Goal: Information Seeking & Learning: Learn about a topic

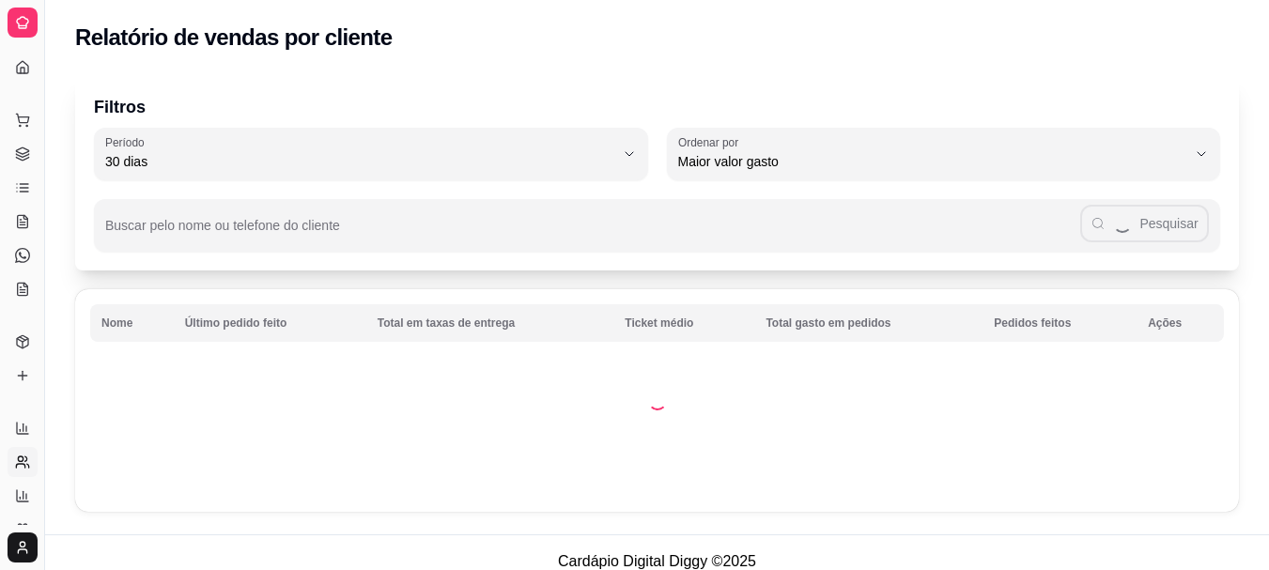
select select "30"
select select "HIGHEST_TOTAL_SPENT_WITH_ORDERS"
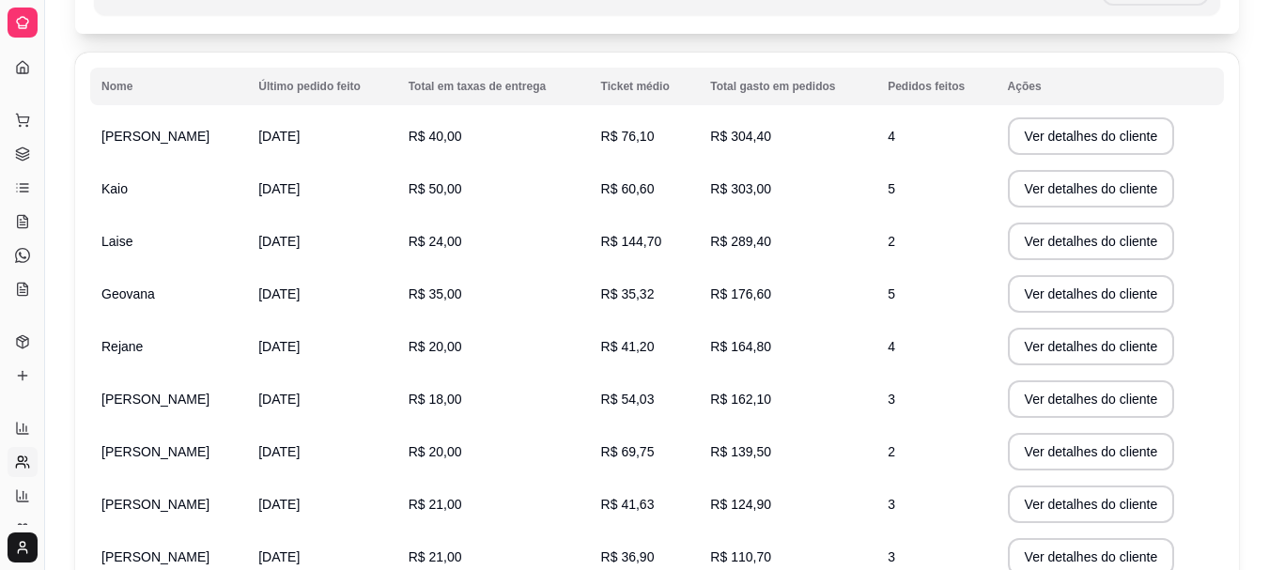
scroll to position [244, 0]
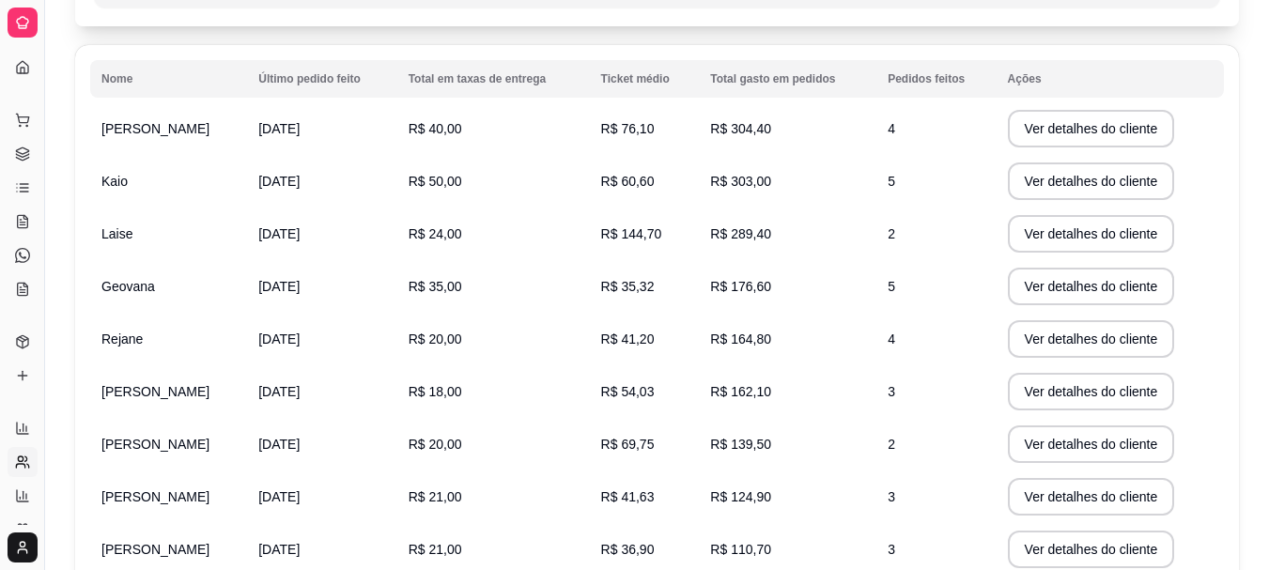
click at [729, 133] on span "R$ 304,40" at bounding box center [740, 128] width 61 height 15
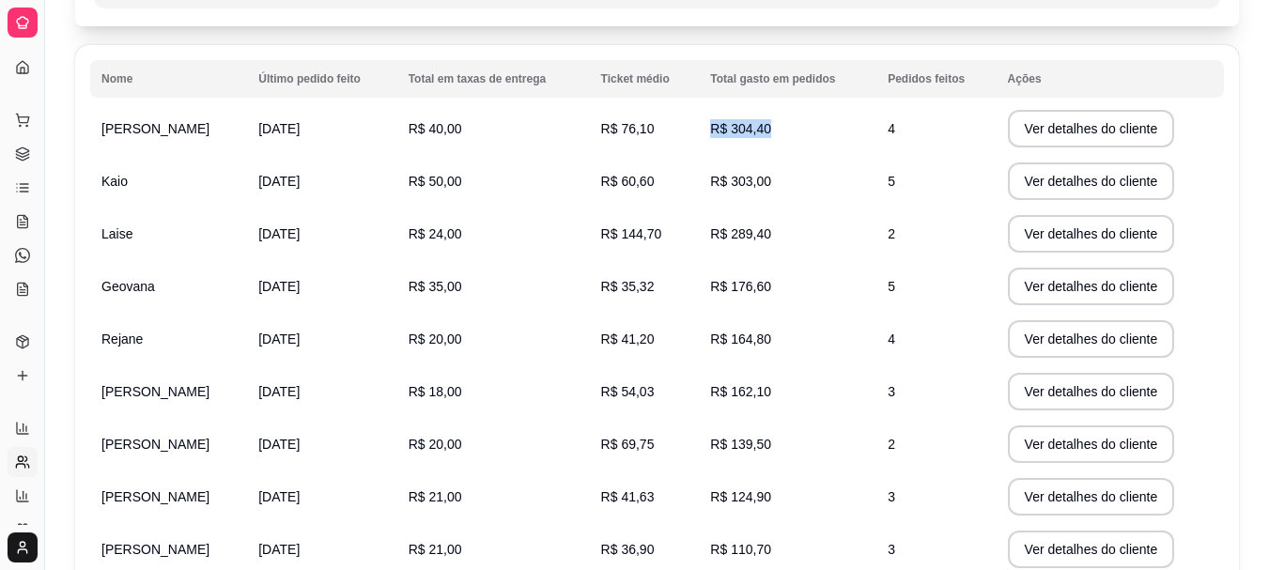
click at [729, 133] on span "R$ 304,40" at bounding box center [740, 128] width 61 height 15
click at [734, 174] on span "R$ 303,00" at bounding box center [740, 181] width 61 height 15
click at [748, 233] on span "R$ 289,40" at bounding box center [740, 233] width 61 height 15
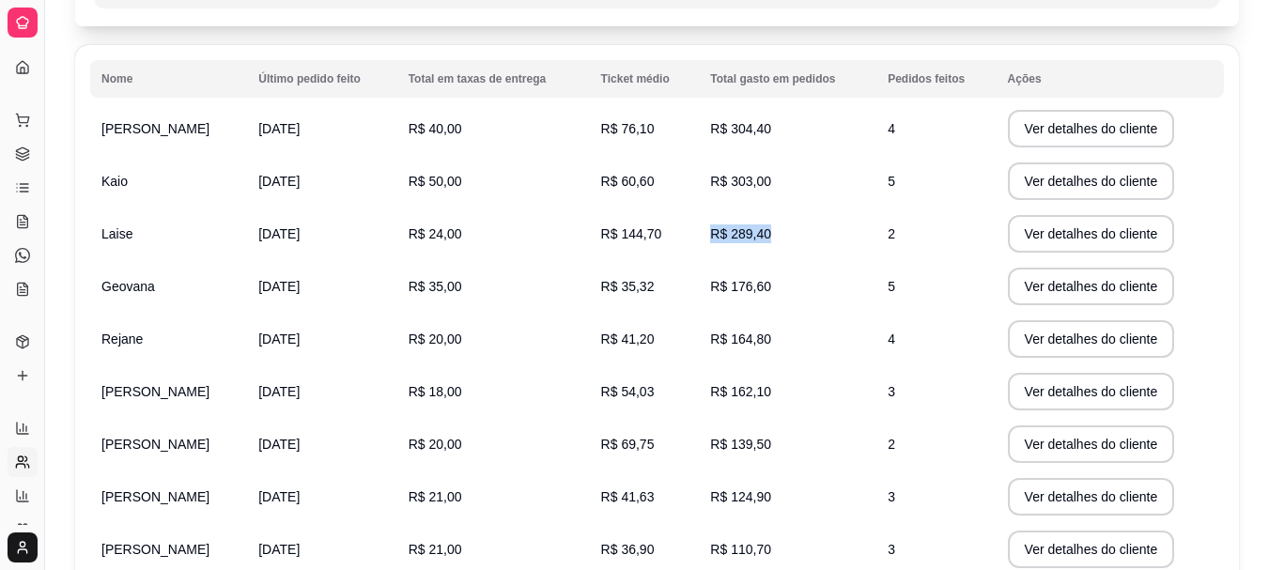
click at [748, 233] on span "R$ 289,40" at bounding box center [740, 233] width 61 height 15
click at [736, 281] on span "R$ 176,60" at bounding box center [740, 286] width 61 height 15
click at [744, 341] on span "R$ 164,80" at bounding box center [740, 338] width 61 height 15
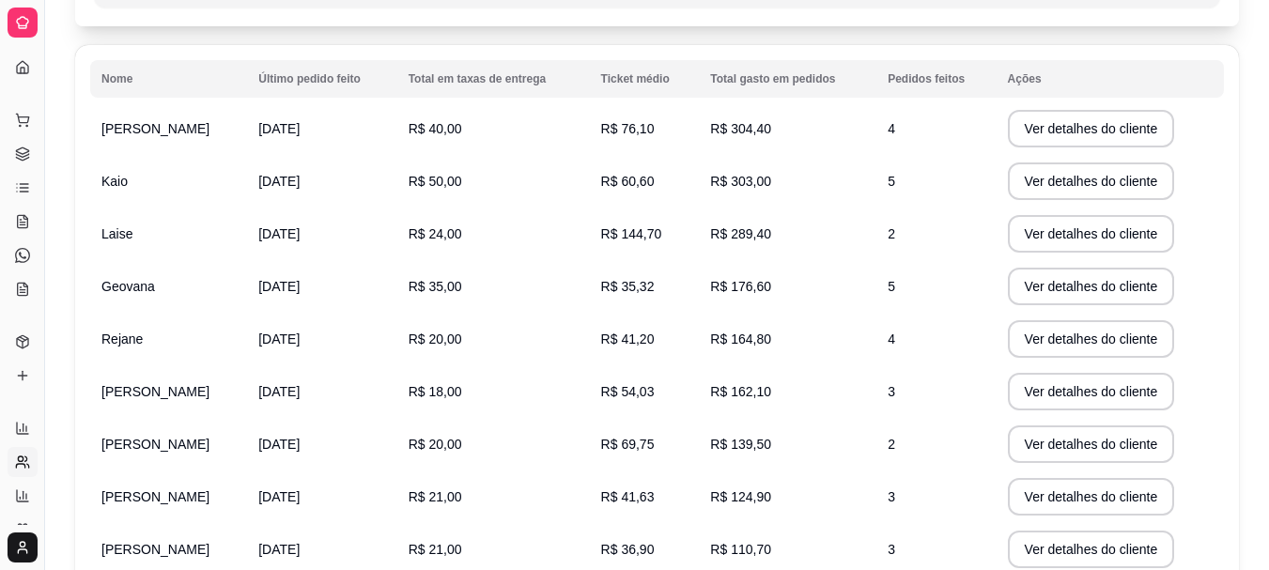
click at [895, 346] on td "4" at bounding box center [935, 339] width 119 height 53
click at [884, 396] on td "3" at bounding box center [935, 391] width 119 height 53
click at [454, 378] on td "R$ 18,00" at bounding box center [493, 391] width 192 height 53
click at [449, 393] on span "R$ 18,00" at bounding box center [435, 391] width 54 height 15
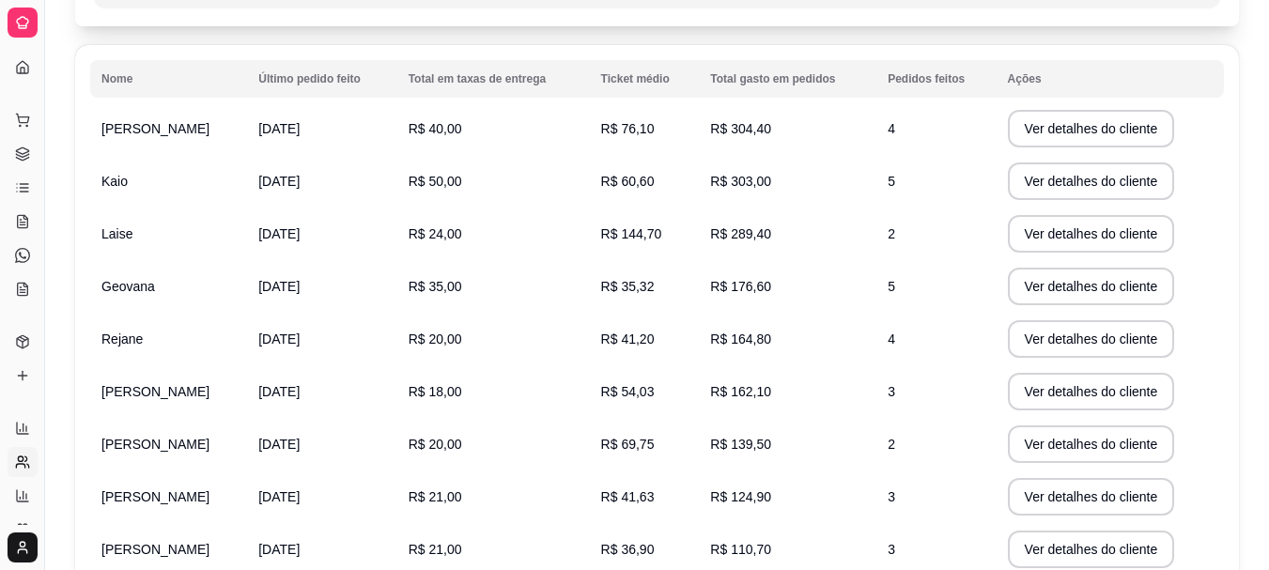
click at [449, 393] on span "R$ 18,00" at bounding box center [435, 391] width 54 height 15
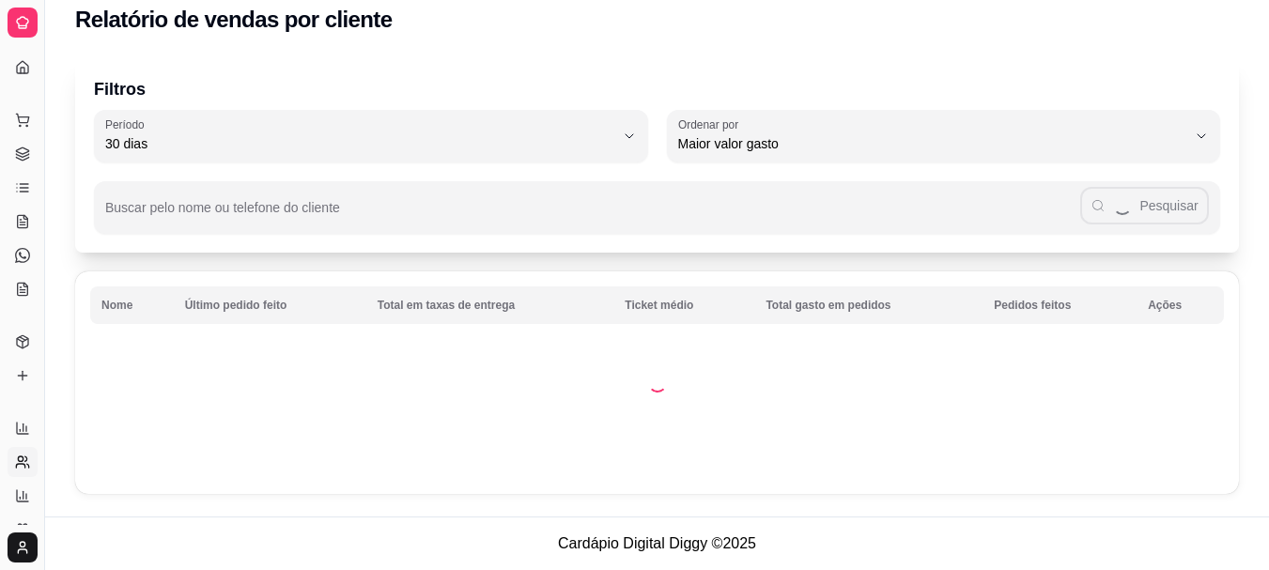
scroll to position [18, 0]
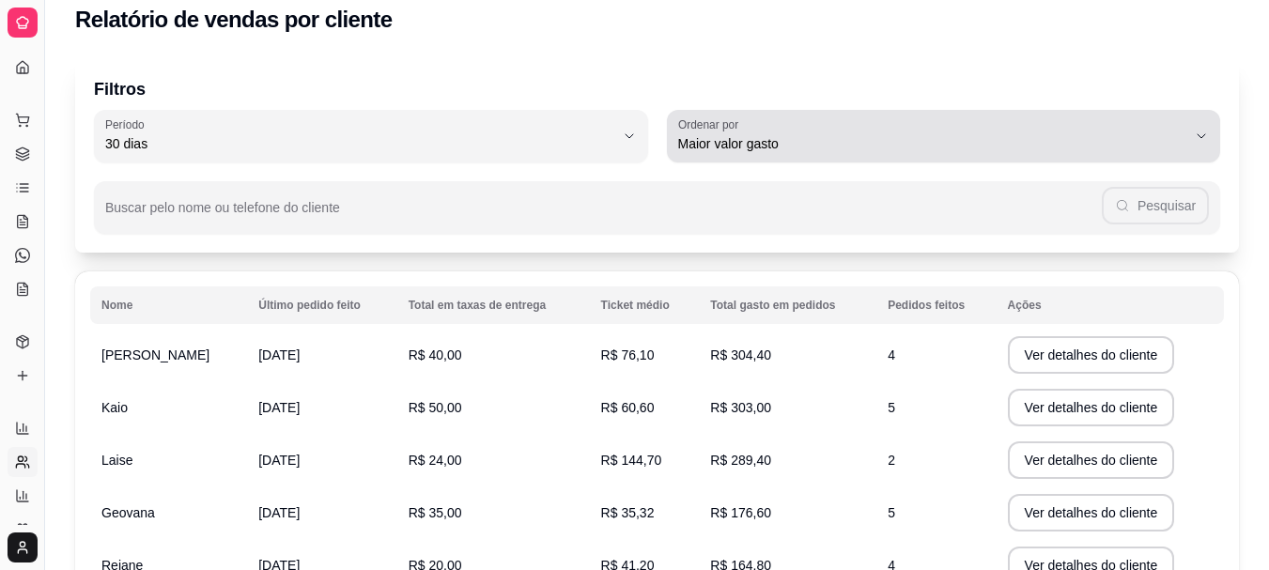
click at [885, 124] on div "Maior valor gasto" at bounding box center [932, 136] width 509 height 38
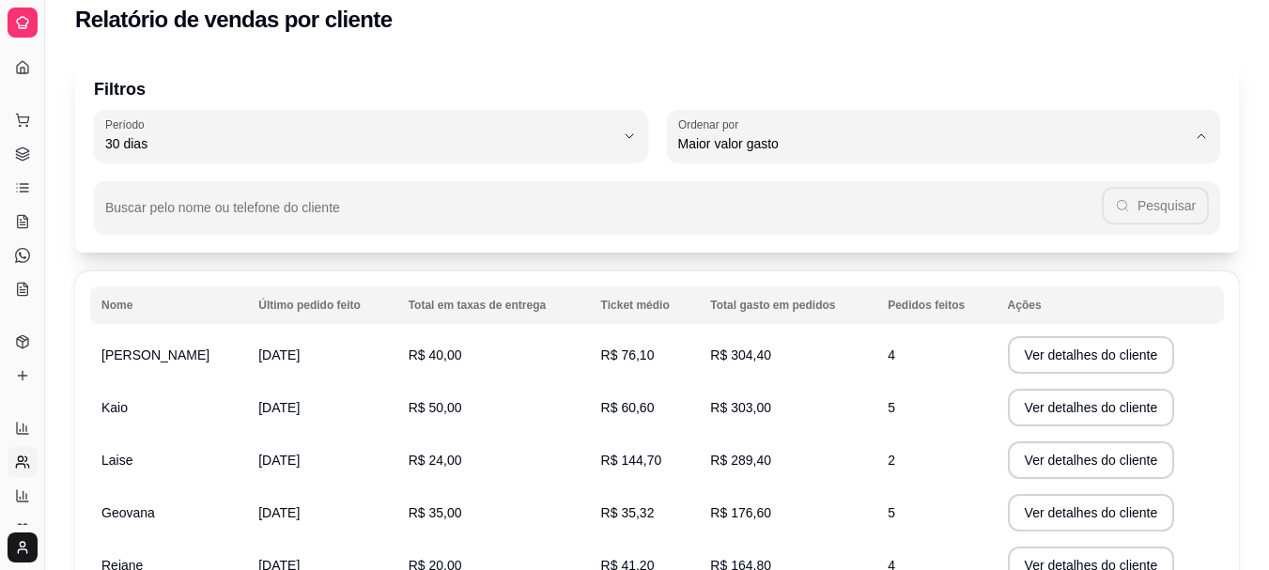
click at [844, 188] on span "Maior número de pedidos" at bounding box center [934, 188] width 484 height 18
type input "HIGHEST_ORDER_COUNT"
select select "HIGHEST_ORDER_COUNT"
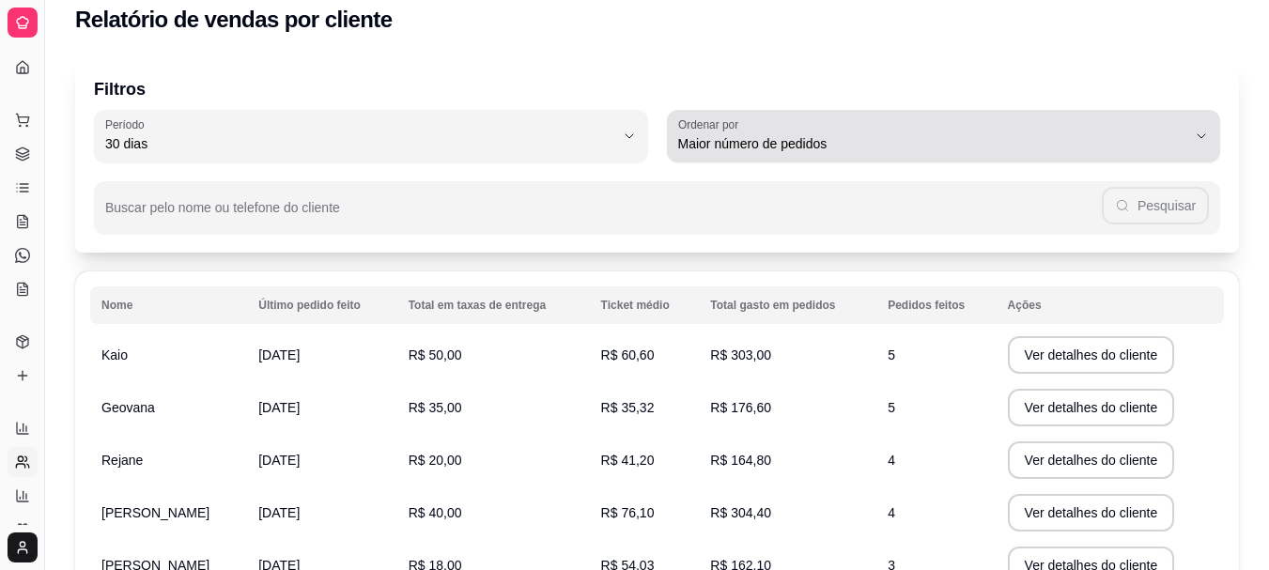
click at [846, 157] on button "Ordenar por Maior número de pedidos" at bounding box center [944, 136] width 554 height 53
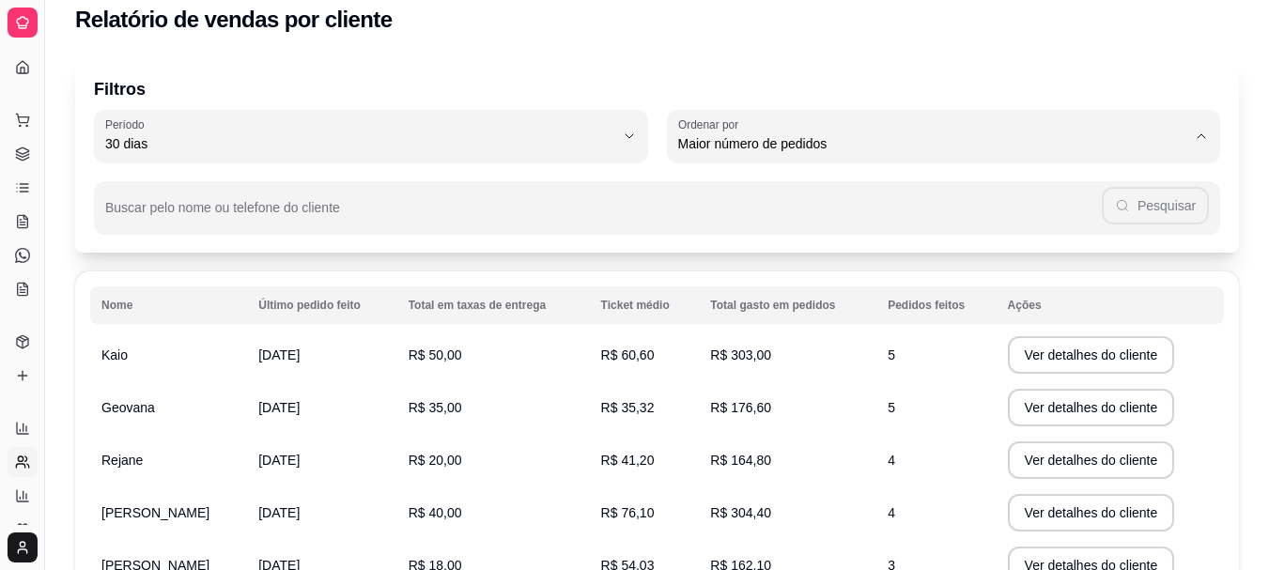
click at [826, 217] on span "Maior ticket médio" at bounding box center [934, 219] width 484 height 18
type input "HIGHEST_AVERAGE_TICKET"
select select "HIGHEST_AVERAGE_TICKET"
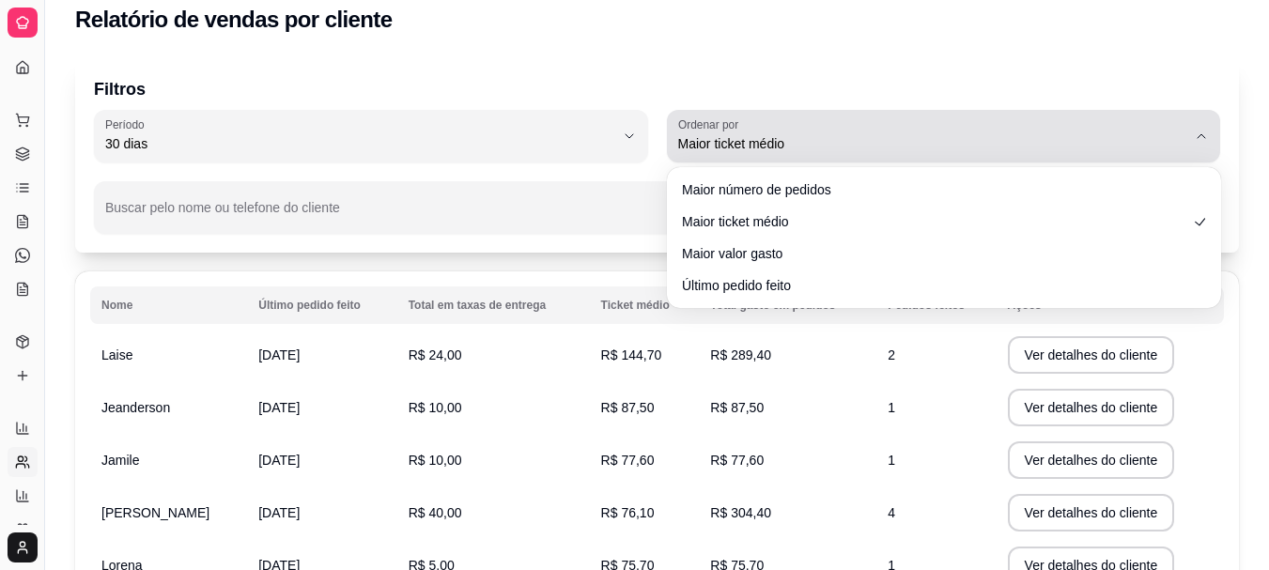
click at [799, 120] on div "Maior ticket médio" at bounding box center [932, 136] width 509 height 38
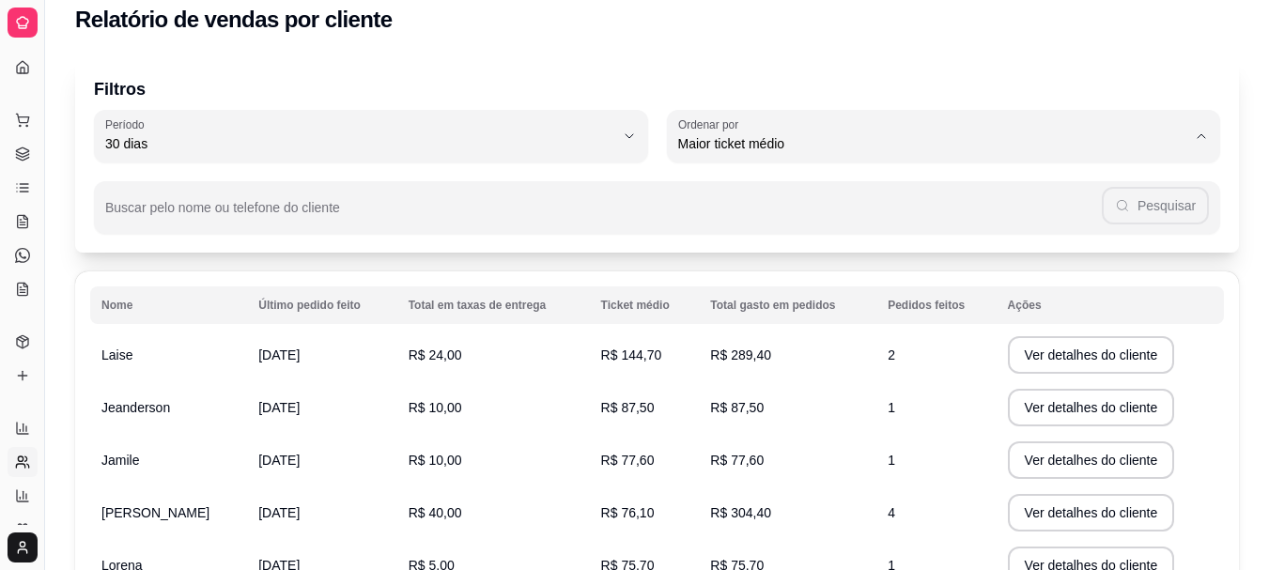
click at [809, 265] on li "Maior valor gasto" at bounding box center [942, 250] width 517 height 29
type input "HIGHEST_TOTAL_SPENT_WITH_ORDERS"
select select "HIGHEST_TOTAL_SPENT_WITH_ORDERS"
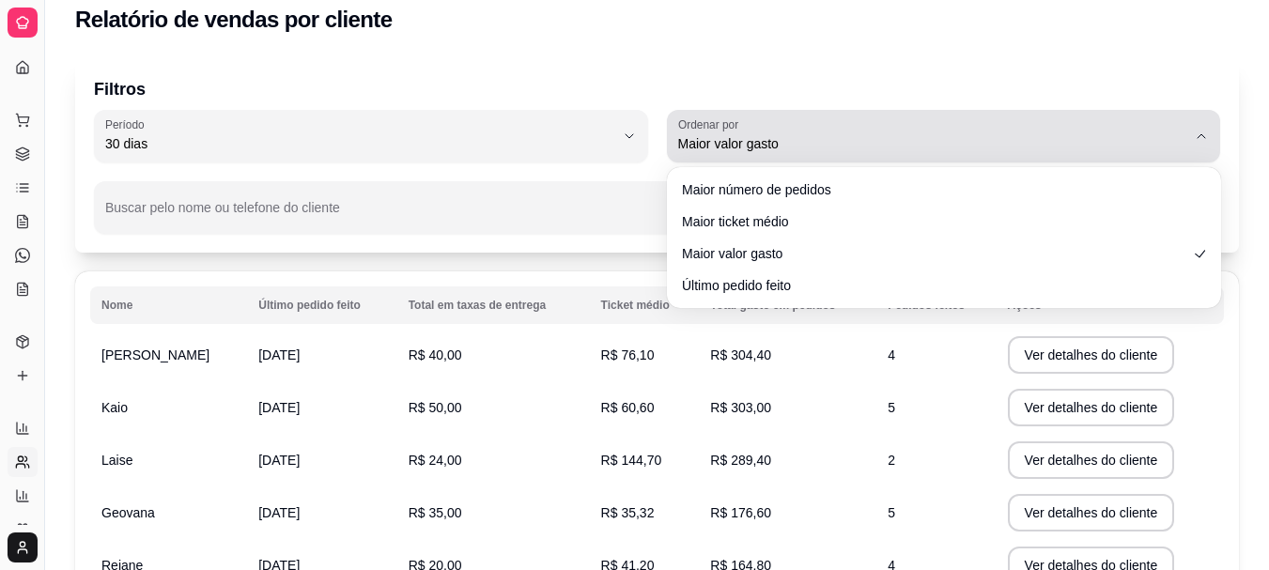
click at [771, 147] on span "Maior valor gasto" at bounding box center [932, 143] width 509 height 19
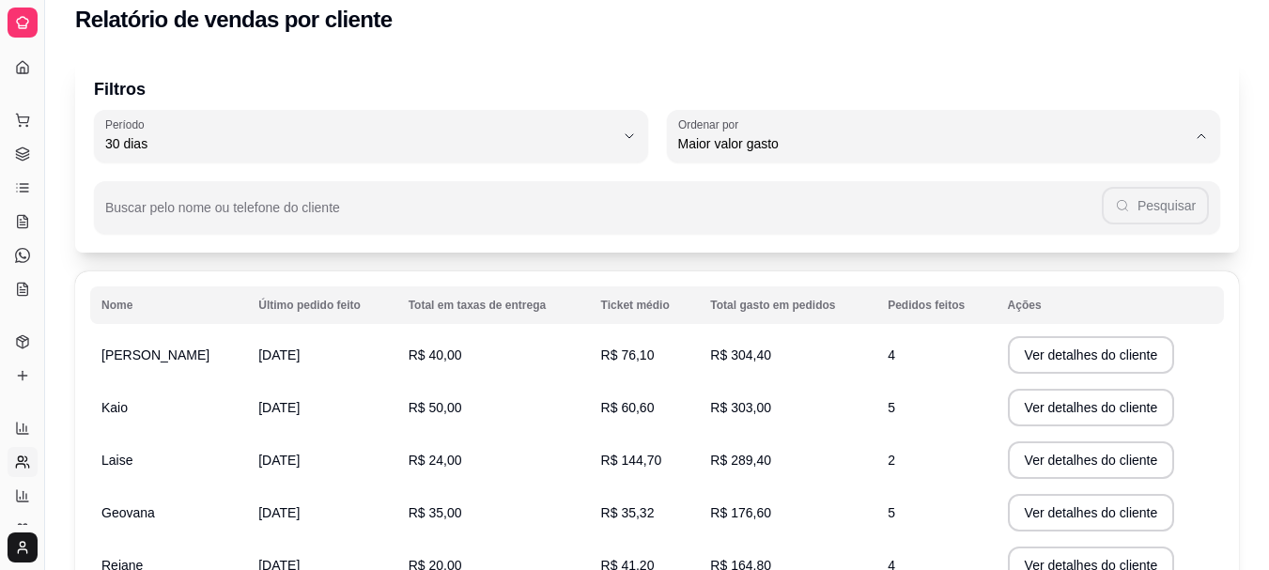
click at [772, 286] on span "Último pedido feito" at bounding box center [934, 280] width 484 height 18
type input "LAST_ORDER_MADE_AT"
select select "LAST_ORDER_MADE_AT"
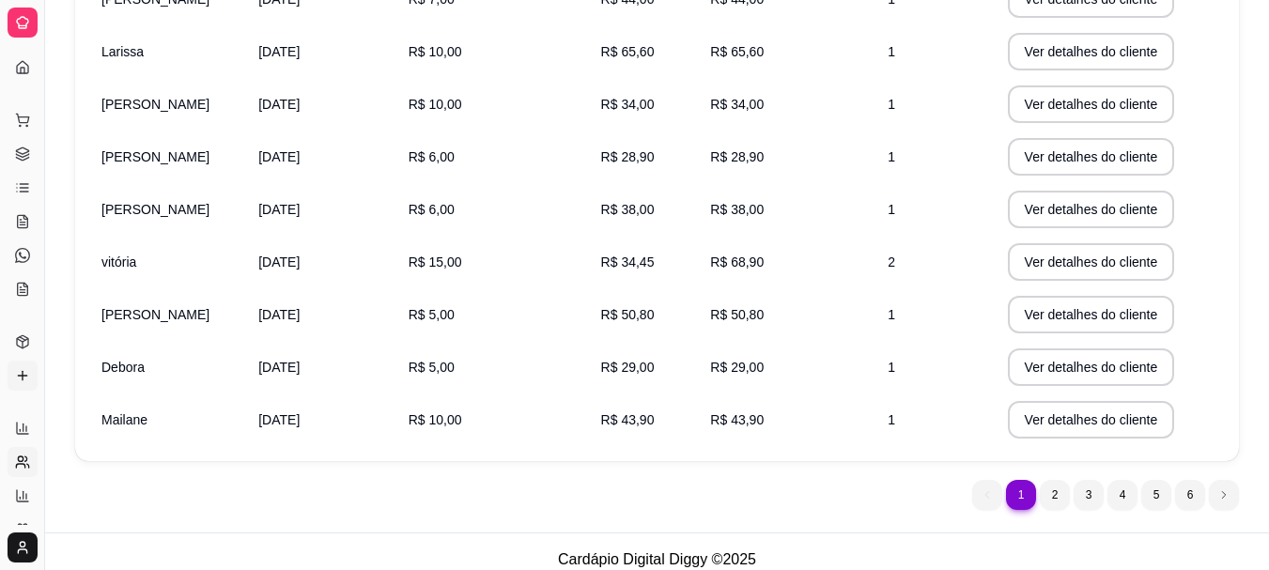
scroll to position [442, 0]
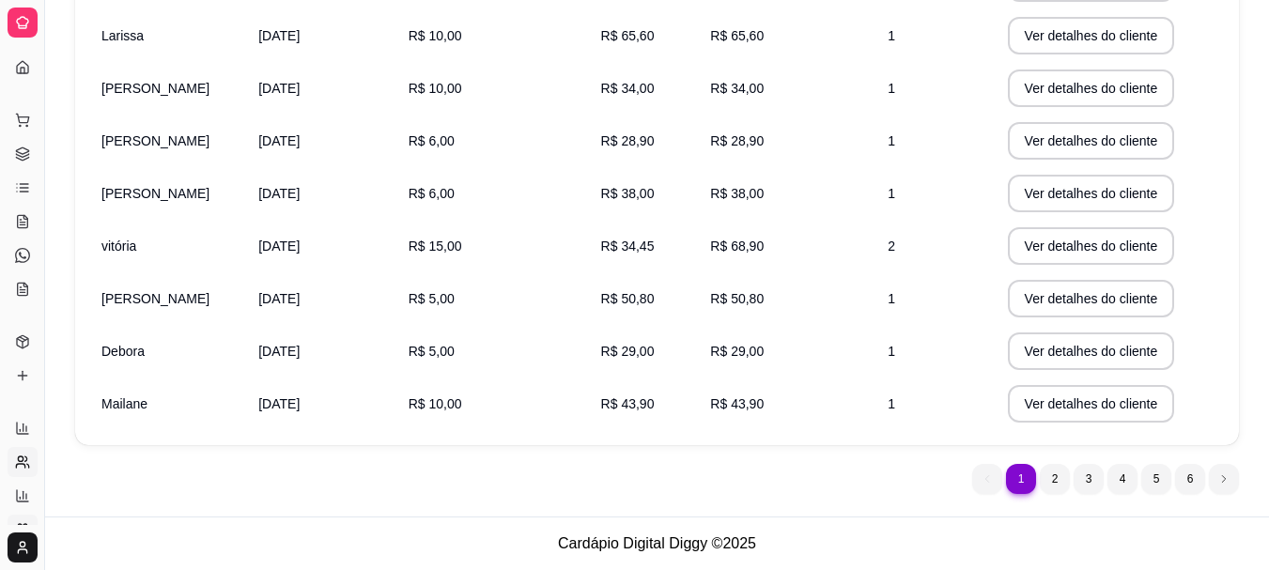
click at [18, 515] on link "Relatório de fidelidade novo" at bounding box center [23, 530] width 30 height 30
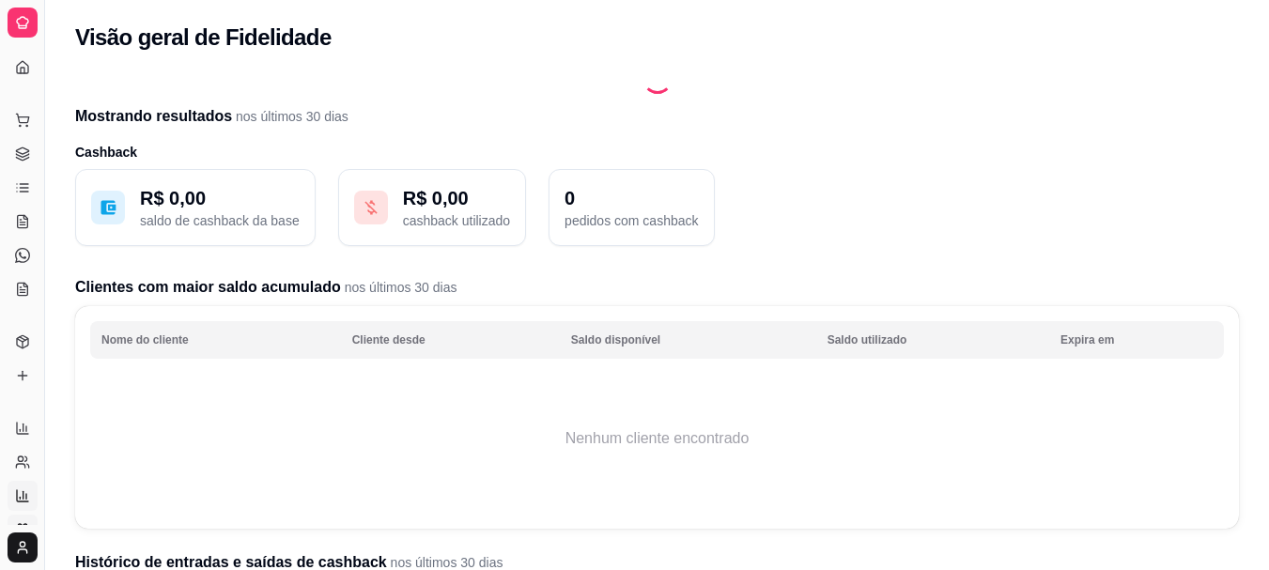
click at [17, 500] on icon at bounding box center [22, 495] width 11 height 11
select select "TOTAL_OF_ORDERS"
select select "7"
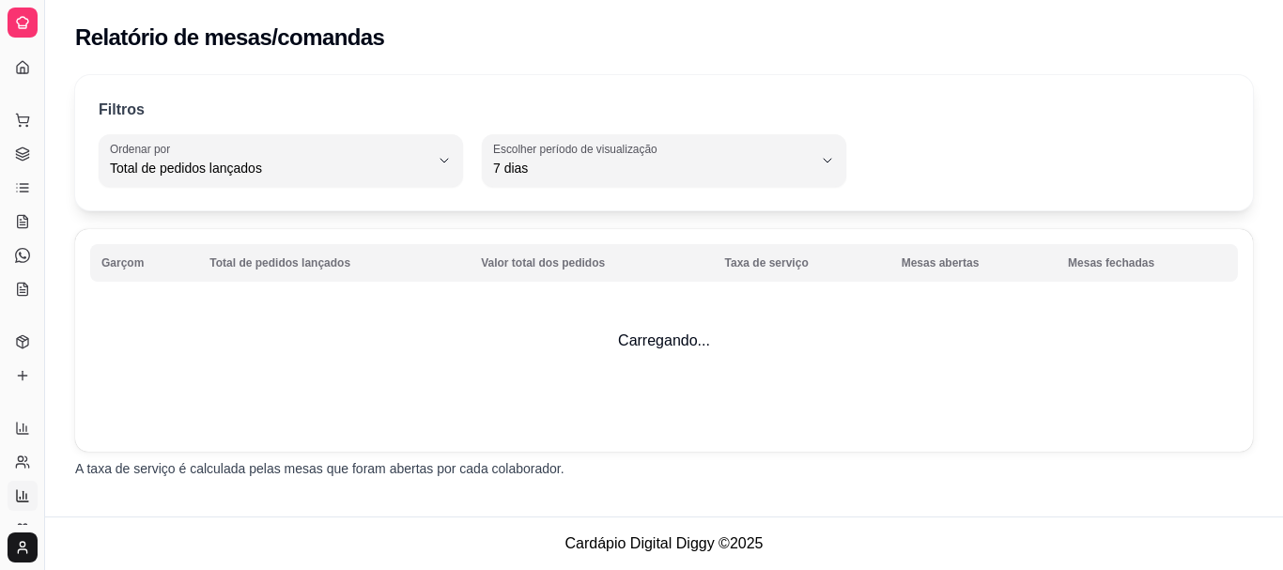
click at [7, 460] on div "Relatórios Relatórios de vendas Relatório de clientes Relatório de mesas Relató…" at bounding box center [22, 479] width 44 height 146
click at [13, 462] on link "Relatório de clientes" at bounding box center [23, 462] width 30 height 30
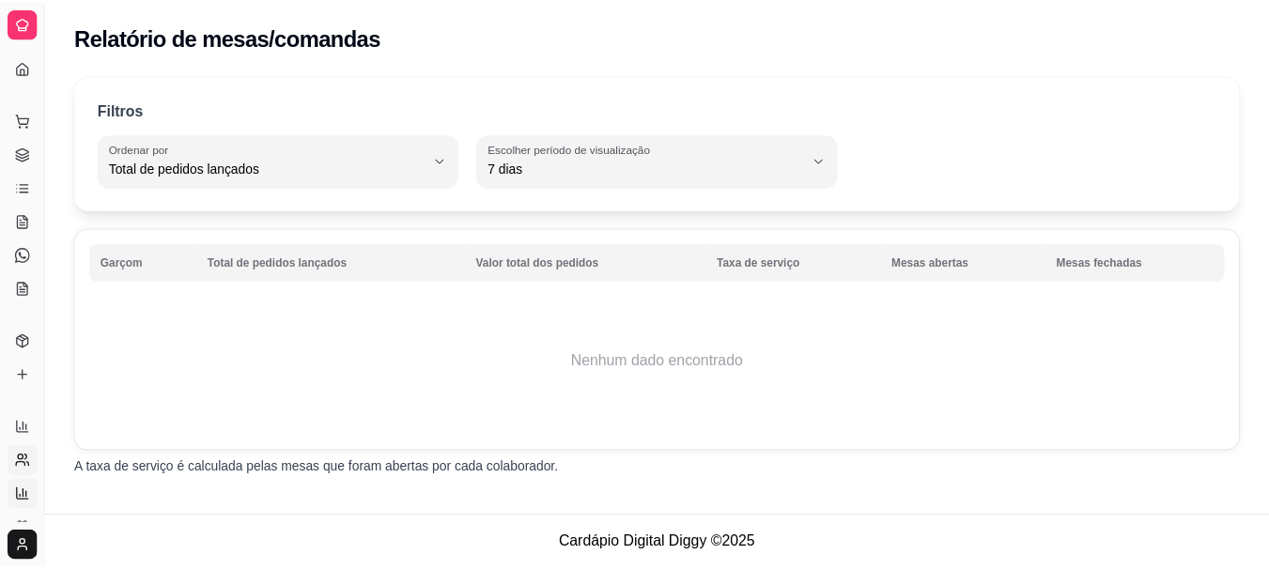
select select "30"
select select "HIGHEST_TOTAL_SPENT_WITH_ORDERS"
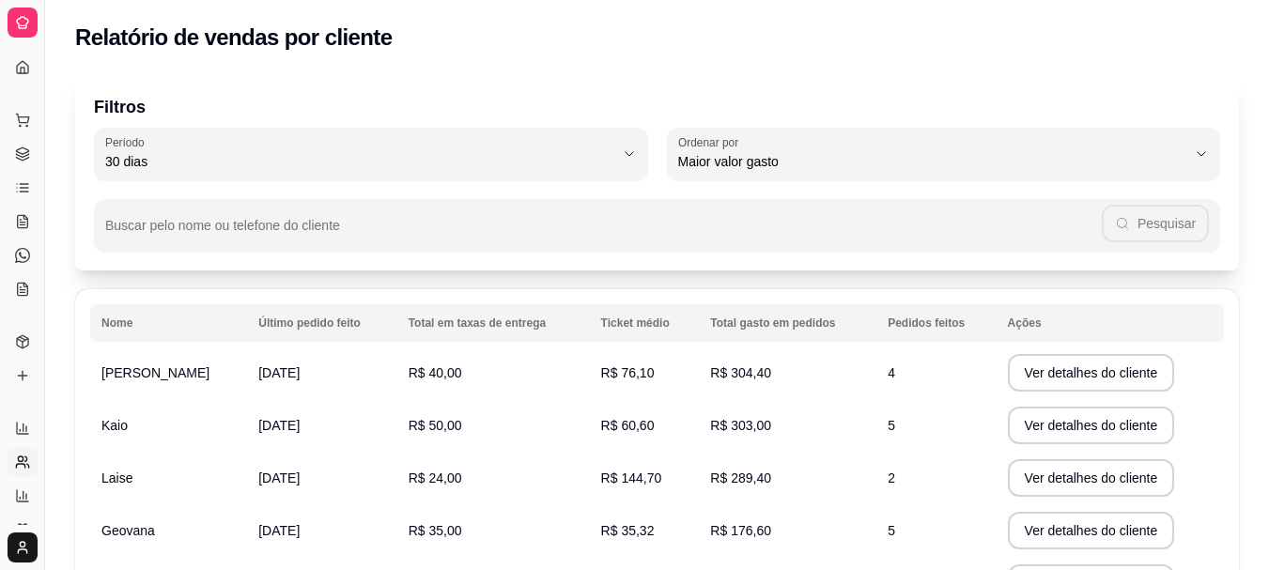
click at [7, 434] on div "Relatórios Relatórios de vendas Relatório de clientes Relatório de mesas Relató…" at bounding box center [22, 479] width 44 height 146
click at [19, 433] on icon at bounding box center [22, 428] width 15 height 15
select select "ALL"
select select "0"
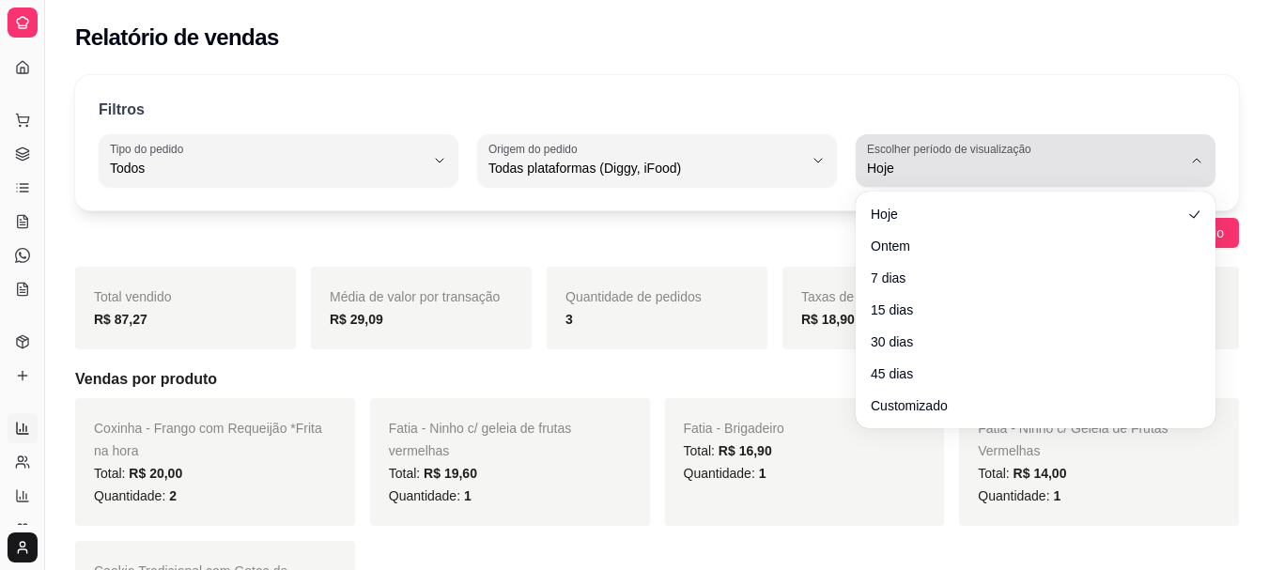
click at [908, 173] on span "Hoje" at bounding box center [1024, 168] width 315 height 19
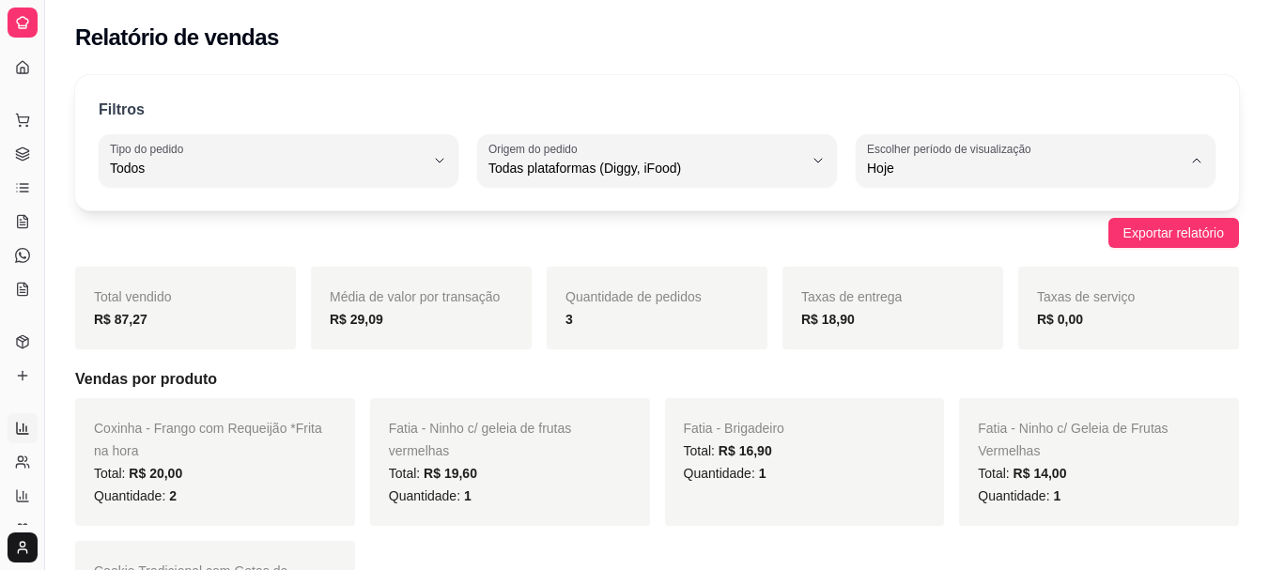
click at [897, 343] on span "30 dias" at bounding box center [1026, 336] width 299 height 18
type input "30"
select select "30"
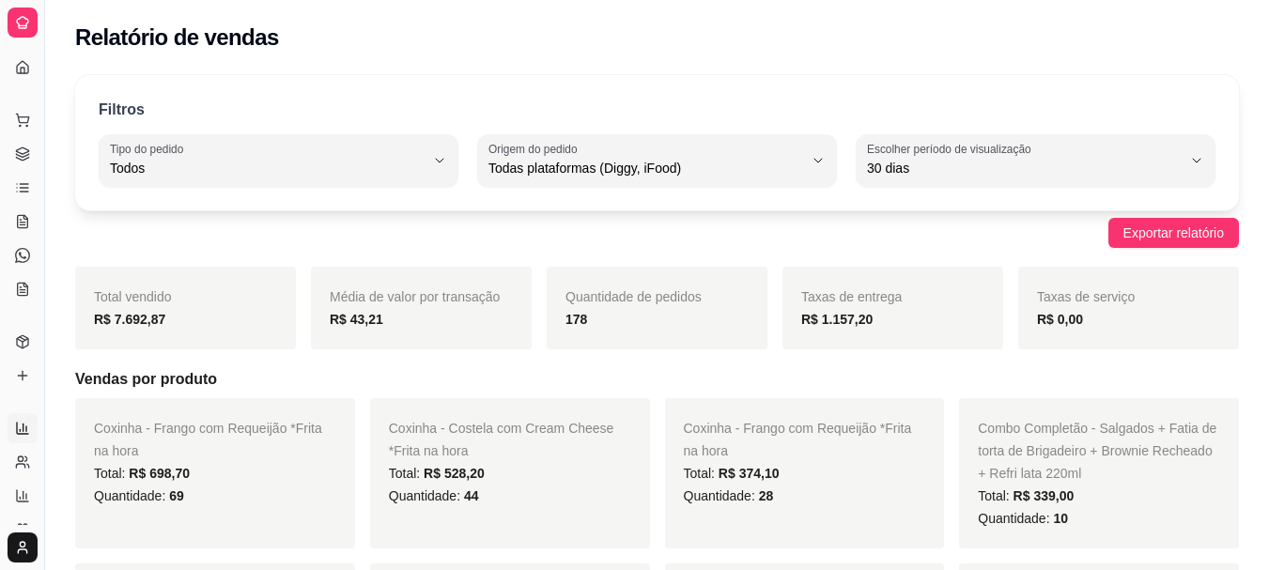
click at [627, 77] on div "Filtros ALL Tipo do pedido Todos Entrega Retirada Mesa Consumo local Tipo do pe…" at bounding box center [656, 142] width 1163 height 135
click at [21, 546] on html "Diggy Sistema de Gestão A Afetos - Doce ... Loja aberta Plano Customizado até 2…" at bounding box center [634, 285] width 1269 height 570
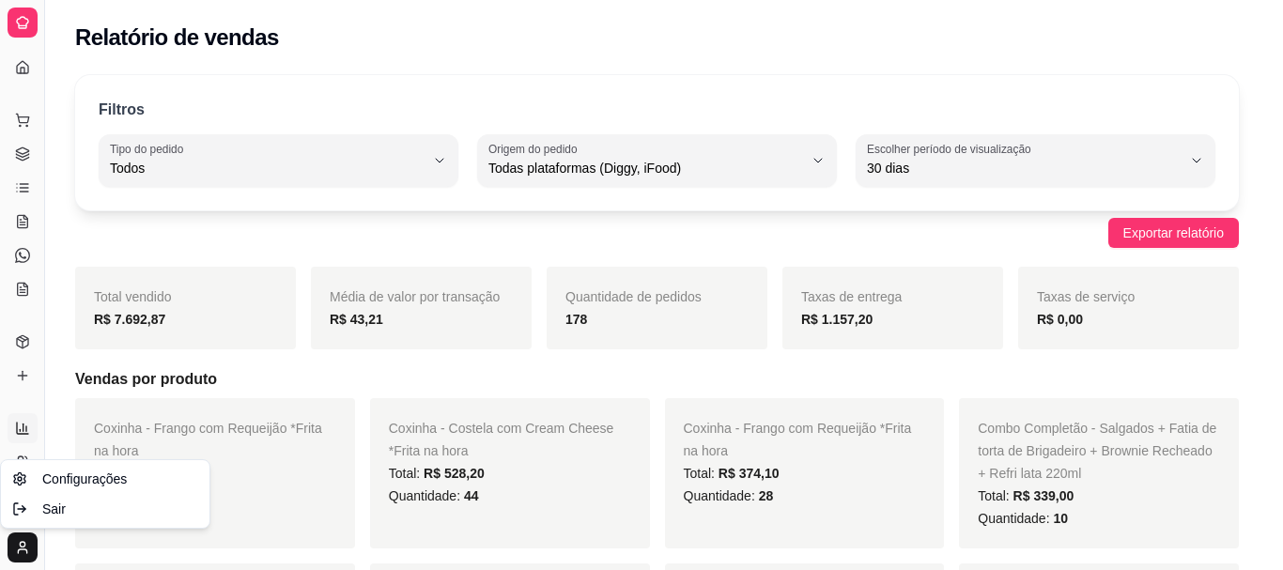
click at [21, 546] on html "Diggy Sistema de Gestão A Afetos - Doce ... Loja aberta Plano Customizado até 2…" at bounding box center [641, 285] width 1283 height 570
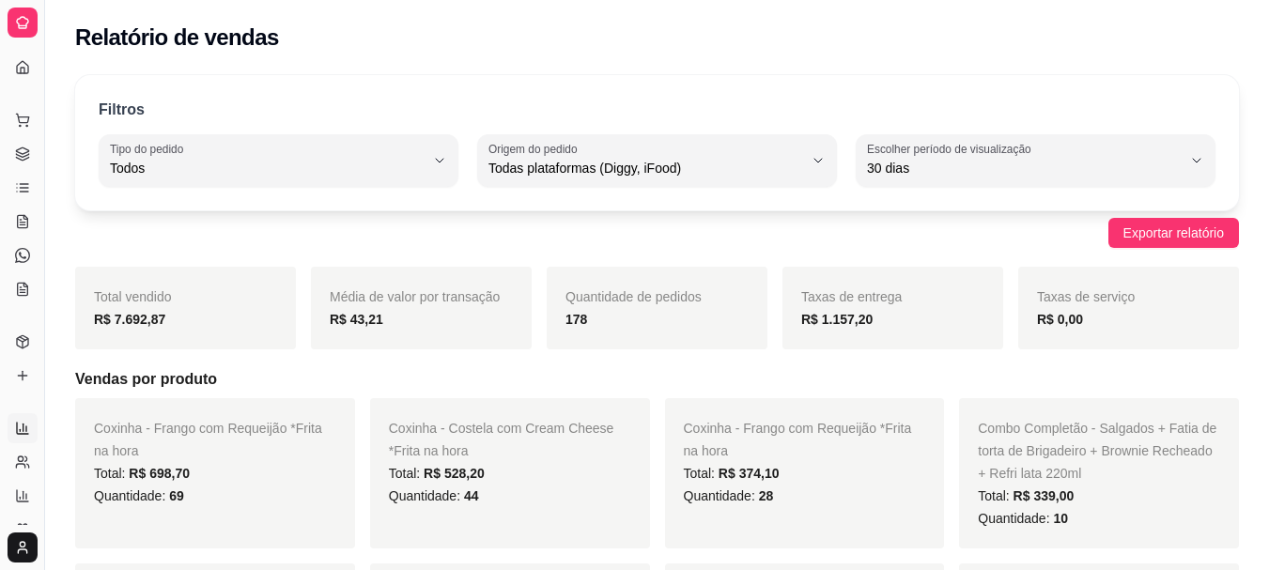
click at [22, 16] on icon at bounding box center [22, 22] width 15 height 15
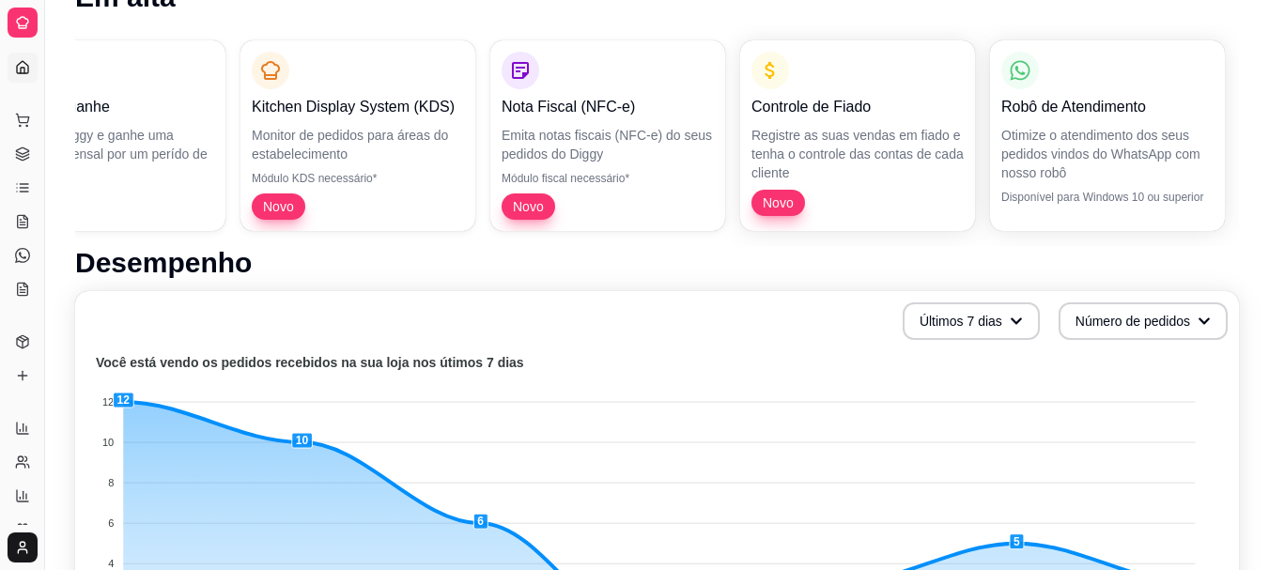
scroll to position [0, 350]
click at [810, 176] on p "Registre as suas vendas em fiado e tenha o controle das contas de cada cliente" at bounding box center [856, 153] width 206 height 54
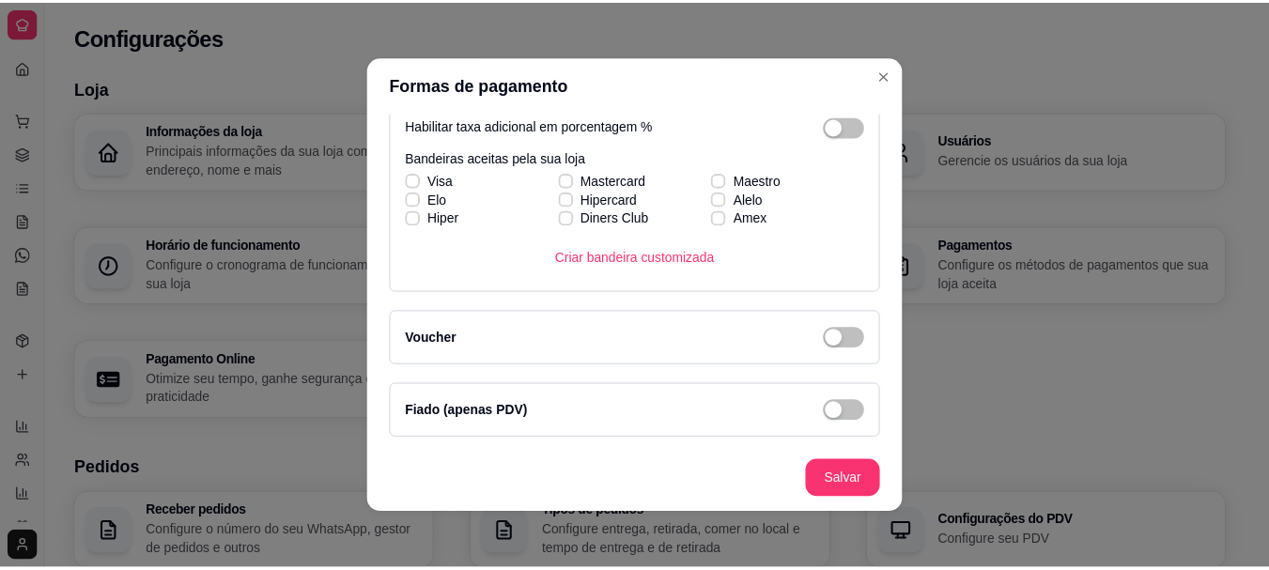
scroll to position [629, 0]
